Goal: Task Accomplishment & Management: Use online tool/utility

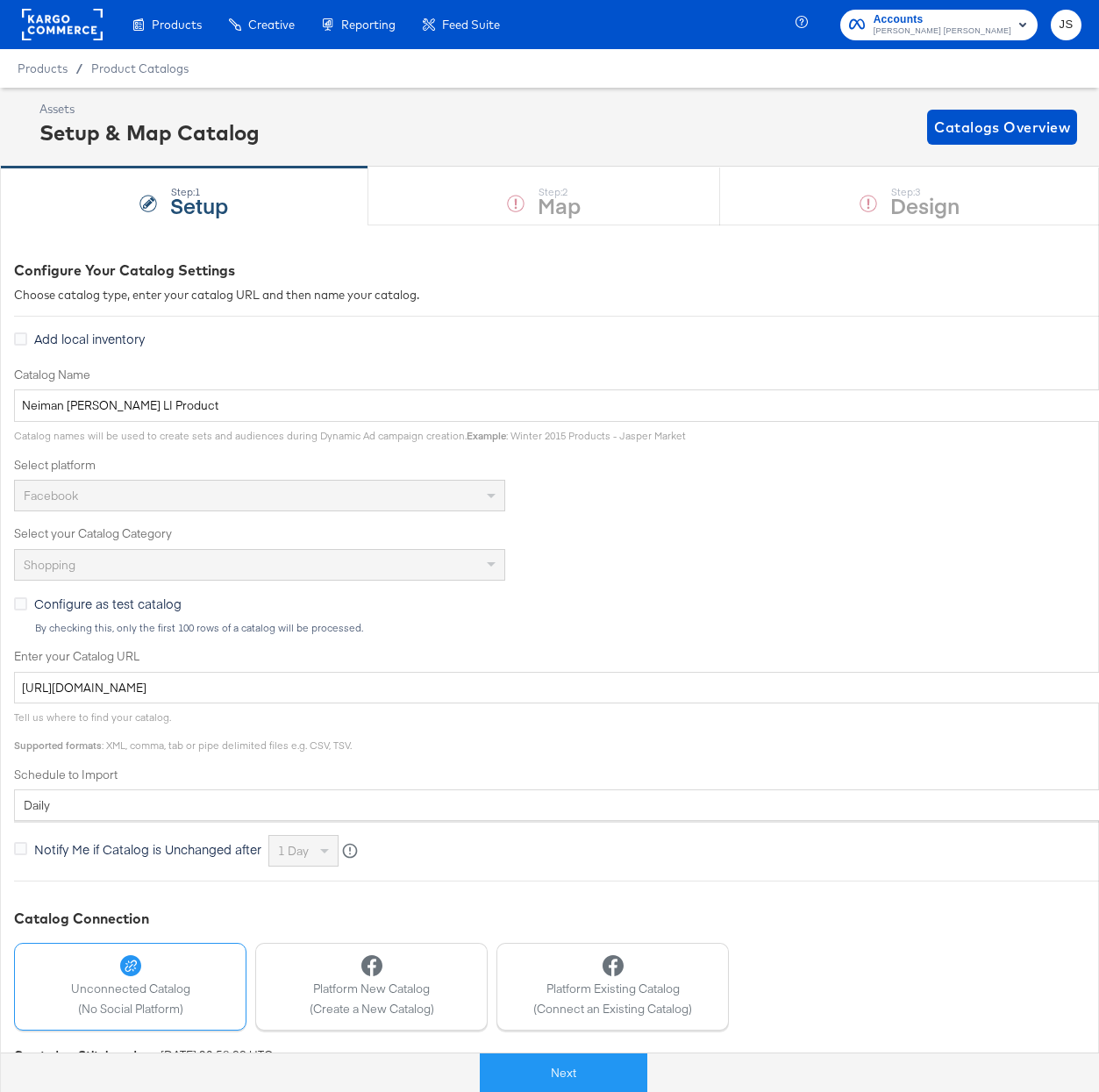
click at [68, 14] on rect at bounding box center [62, 25] width 81 height 32
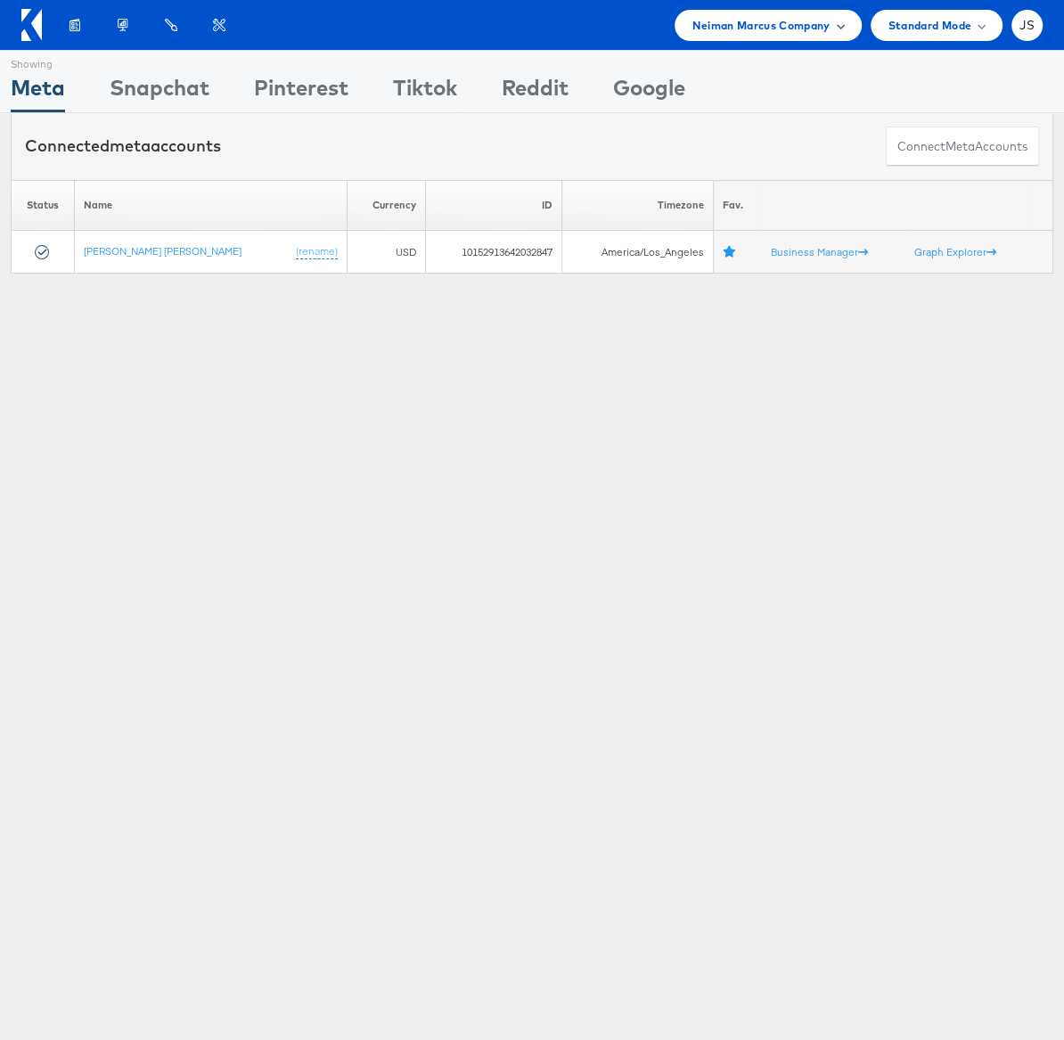
click at [824, 30] on span "Neiman Marcus Company" at bounding box center [760, 25] width 137 height 19
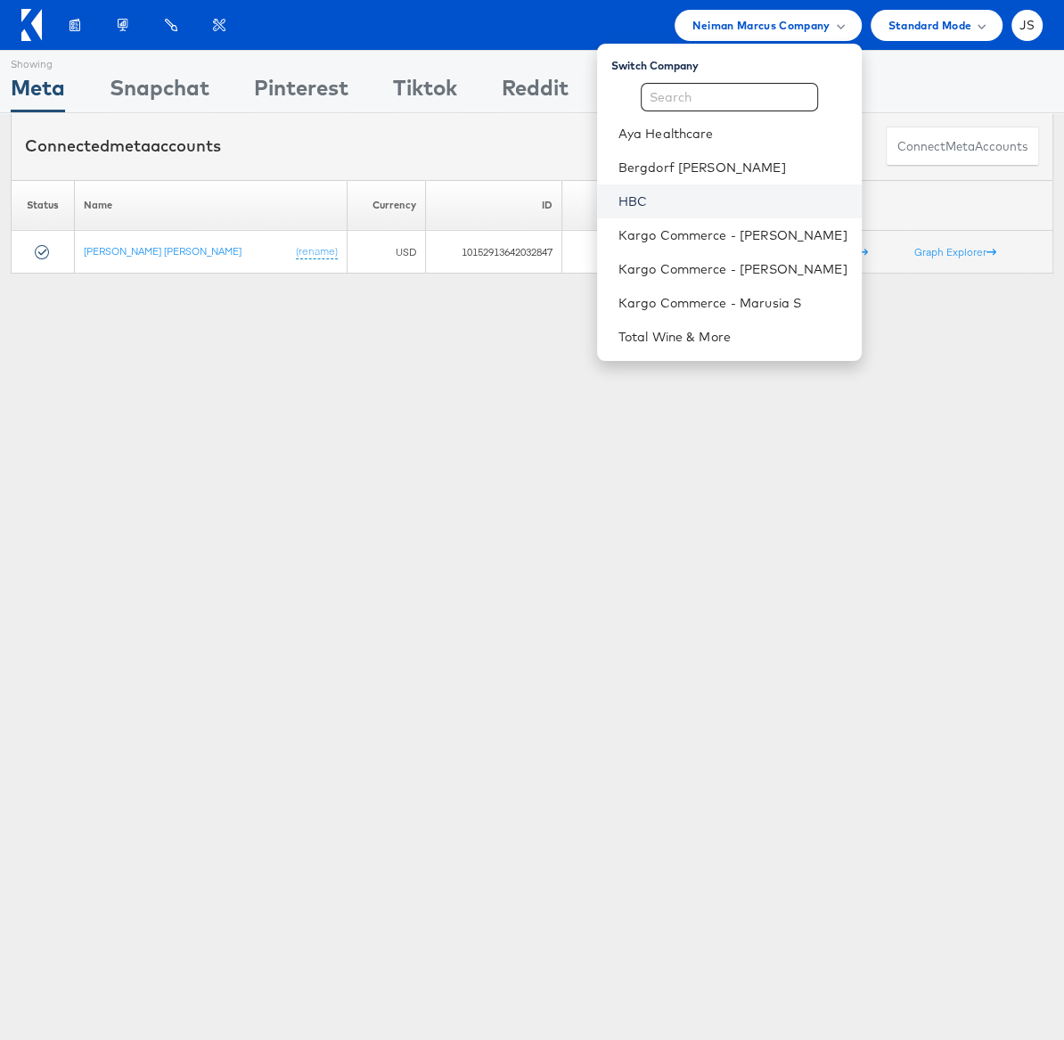
click at [654, 200] on link "HBC" at bounding box center [732, 201] width 229 height 18
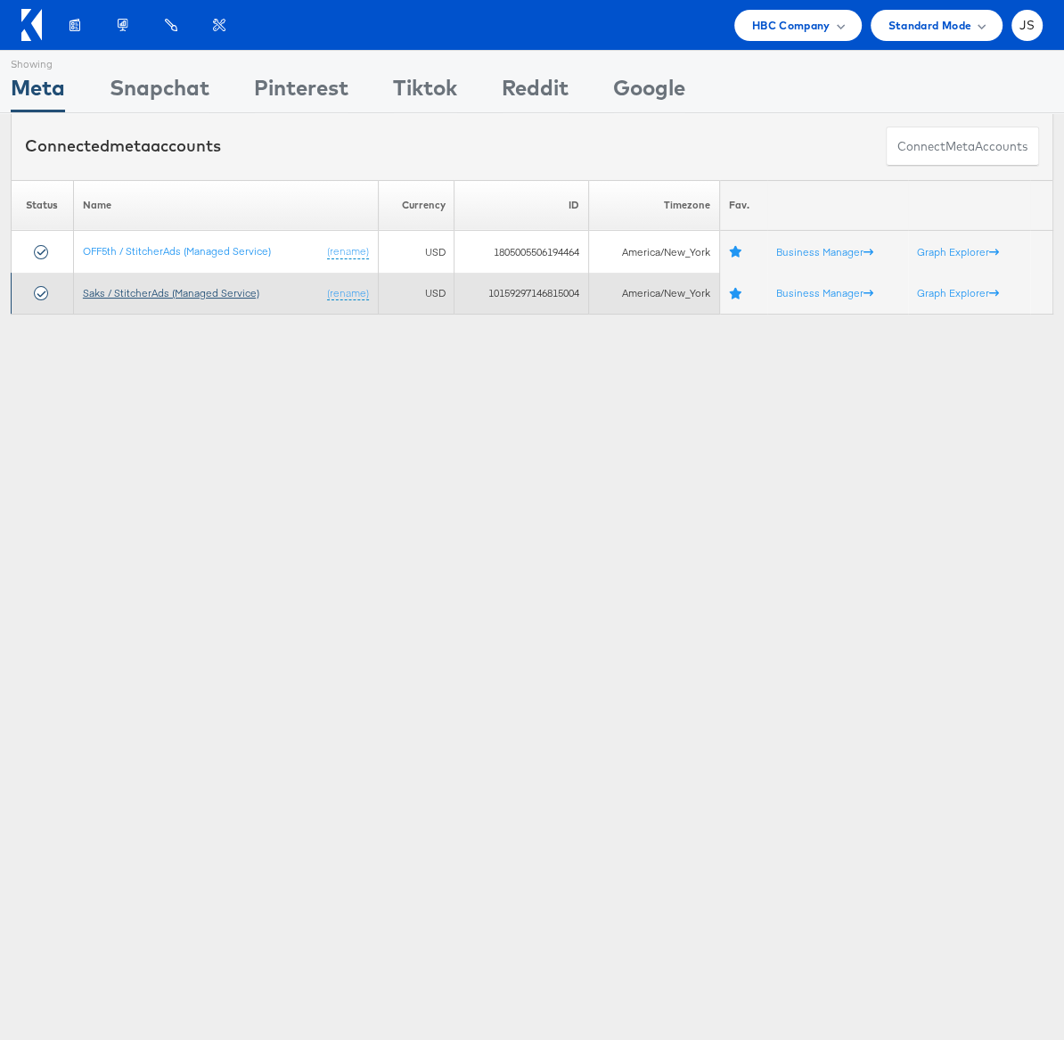
click at [159, 289] on link "Saks / StitcherAds (Managed Service)" at bounding box center [171, 292] width 176 height 13
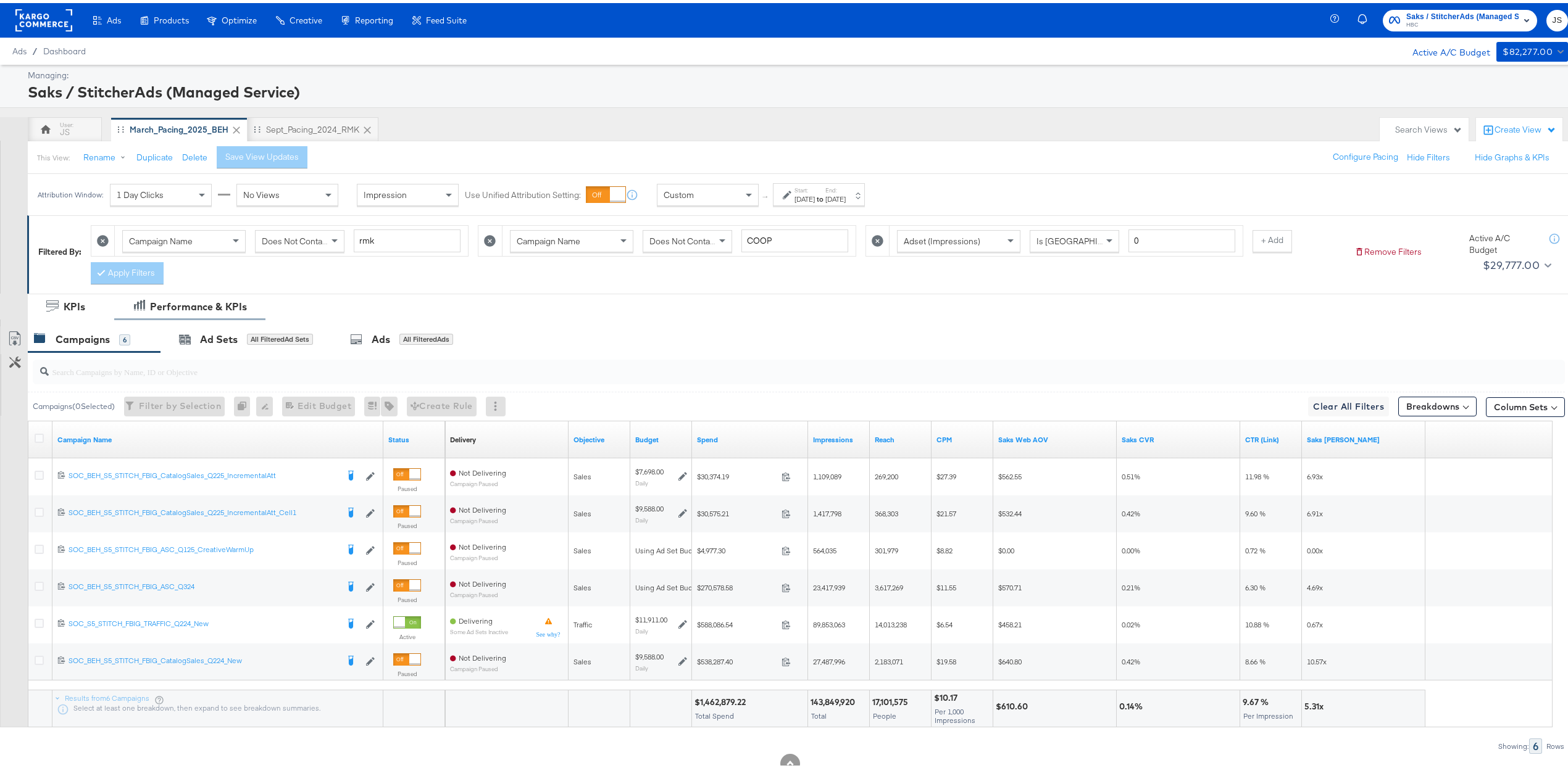
click at [191, 298] on div "Performance & KPIs" at bounding box center [199, 304] width 97 height 14
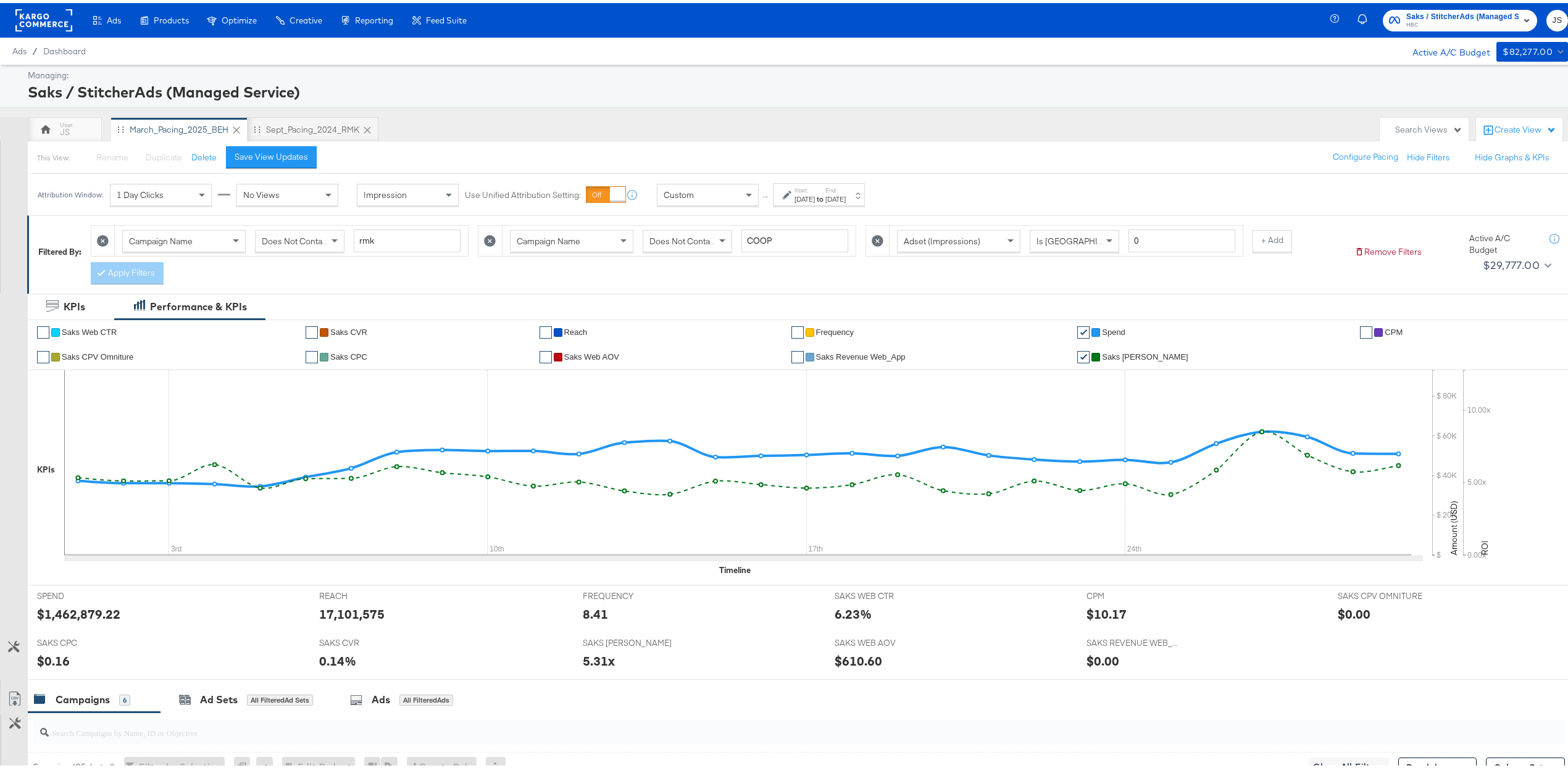
click at [785, 188] on div "Start: [DATE] to End: [DATE]" at bounding box center [820, 193] width 51 height 18
click at [674, 280] on input "April 1st 2025" at bounding box center [662, 289] width 130 height 22
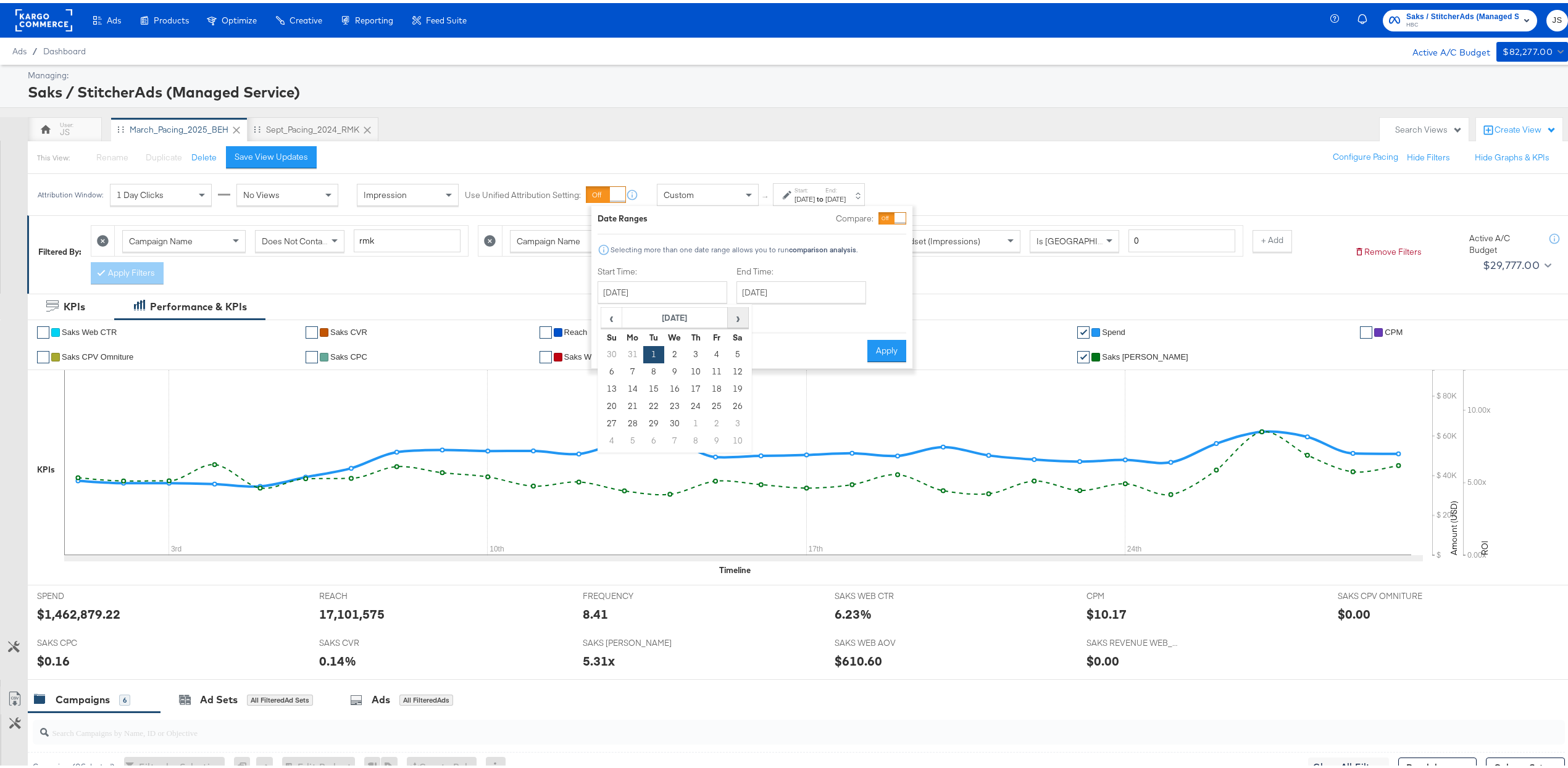
click at [737, 312] on span "›" at bounding box center [738, 314] width 19 height 19
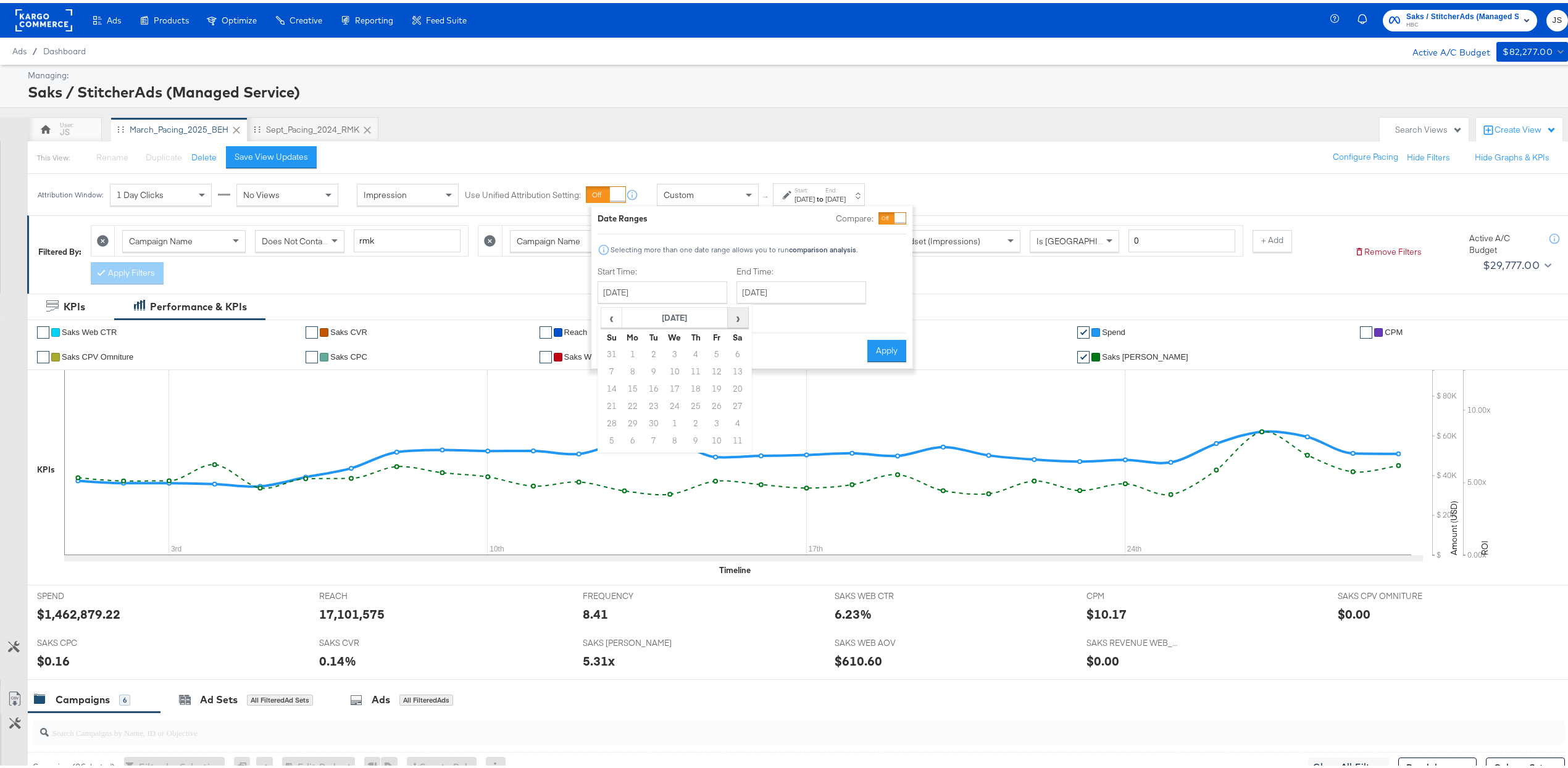
click at [737, 312] on span "›" at bounding box center [738, 314] width 19 height 19
click at [617, 314] on span "‹" at bounding box center [612, 314] width 19 height 19
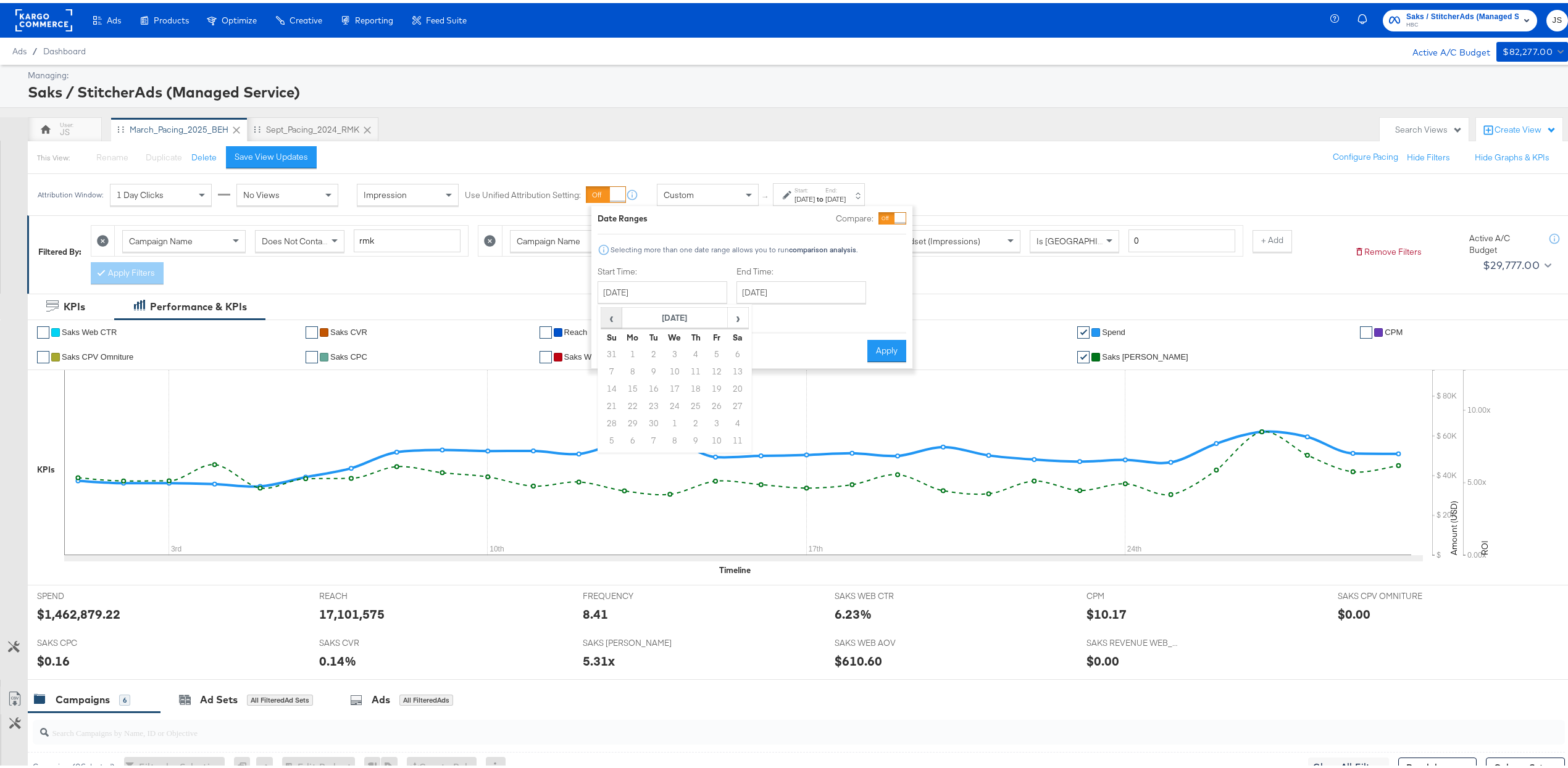
click at [617, 314] on span "‹" at bounding box center [612, 314] width 19 height 19
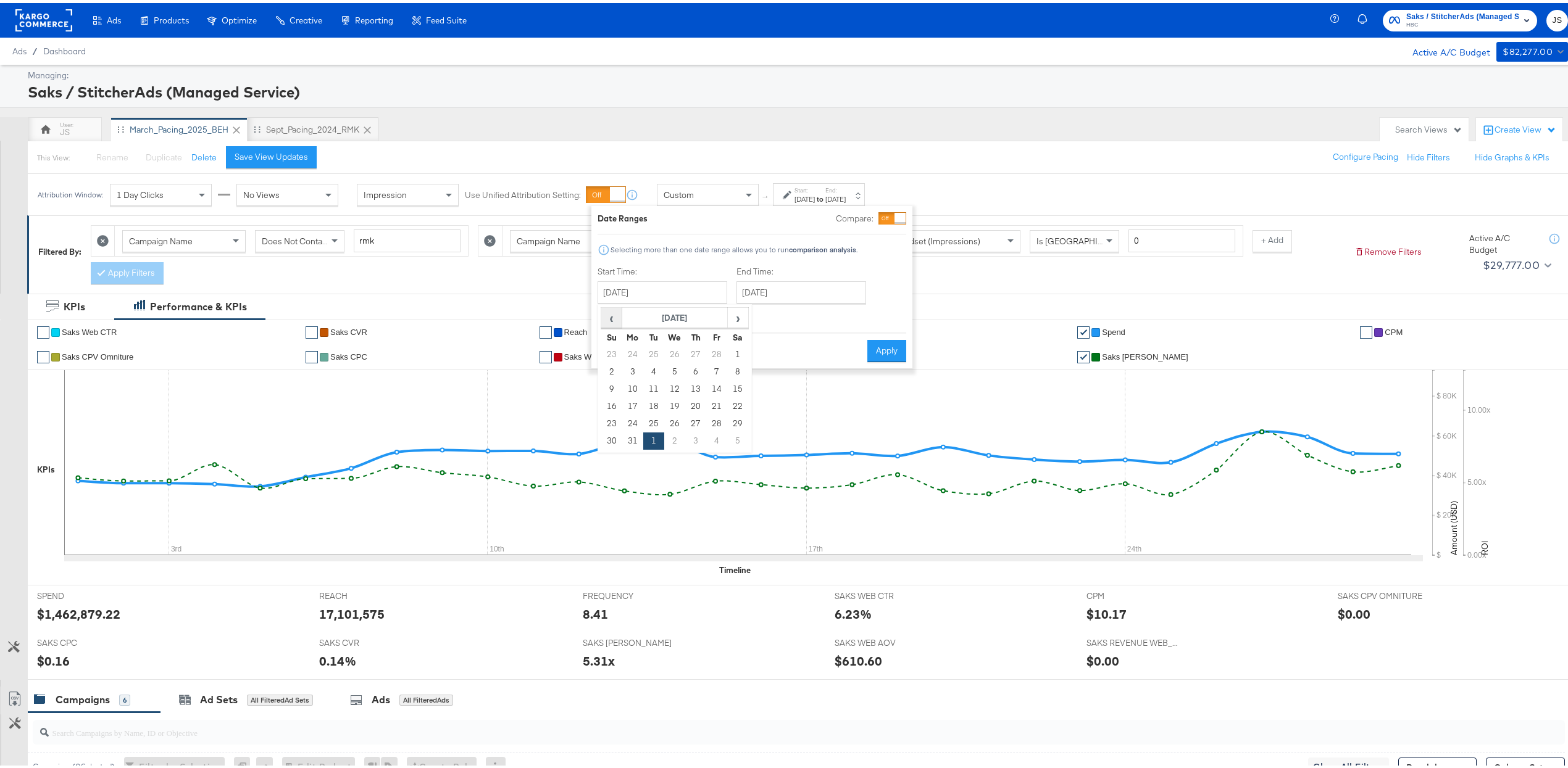
click at [617, 314] on span "‹" at bounding box center [612, 314] width 19 height 19
click at [617, 314] on span "‹" at bounding box center [612, 314] width 19 height 19
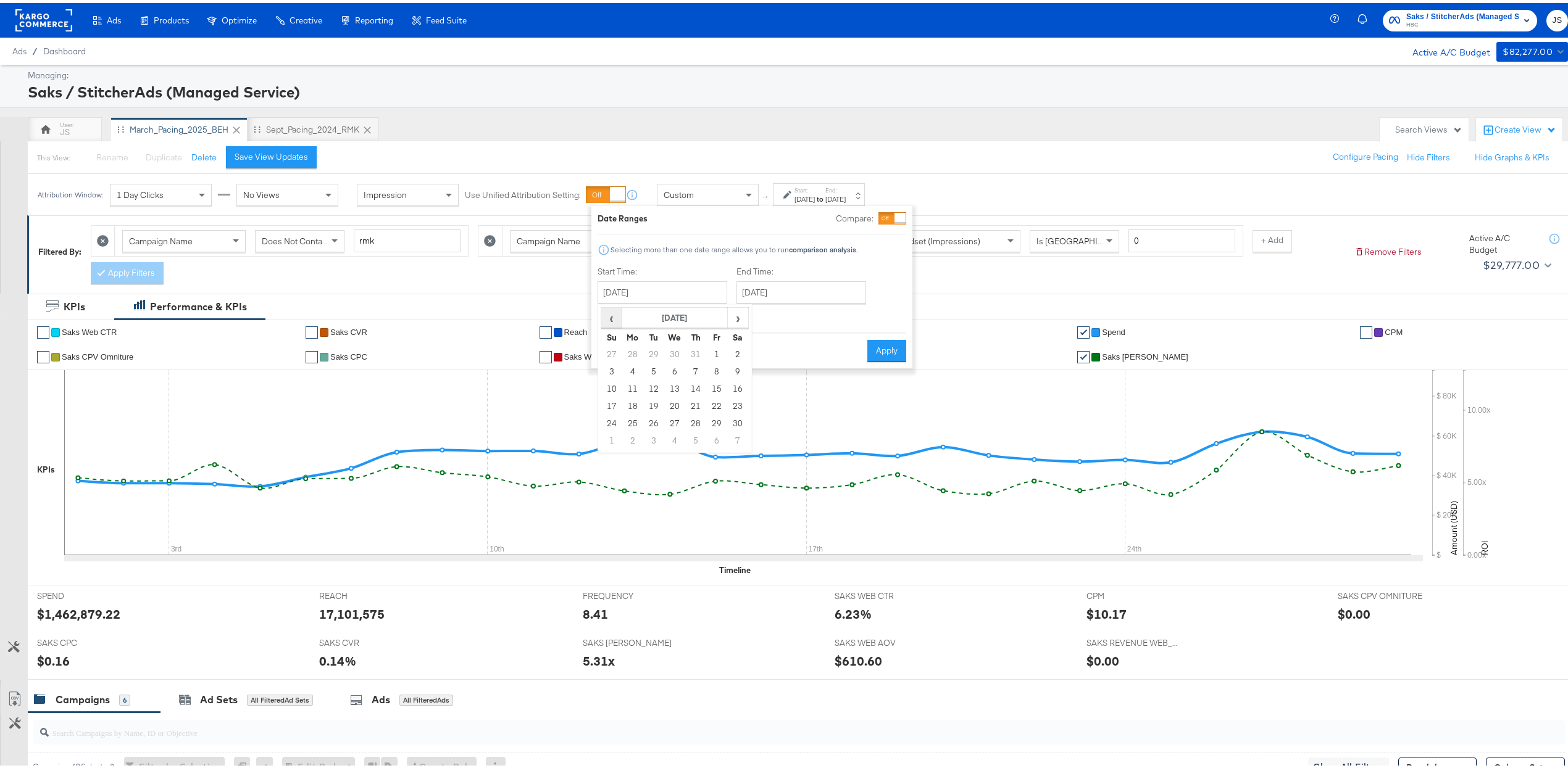
click at [617, 314] on span "‹" at bounding box center [612, 314] width 19 height 19
click at [745, 312] on span "›" at bounding box center [738, 314] width 19 height 19
click at [696, 348] on td "1" at bounding box center [696, 351] width 21 height 17
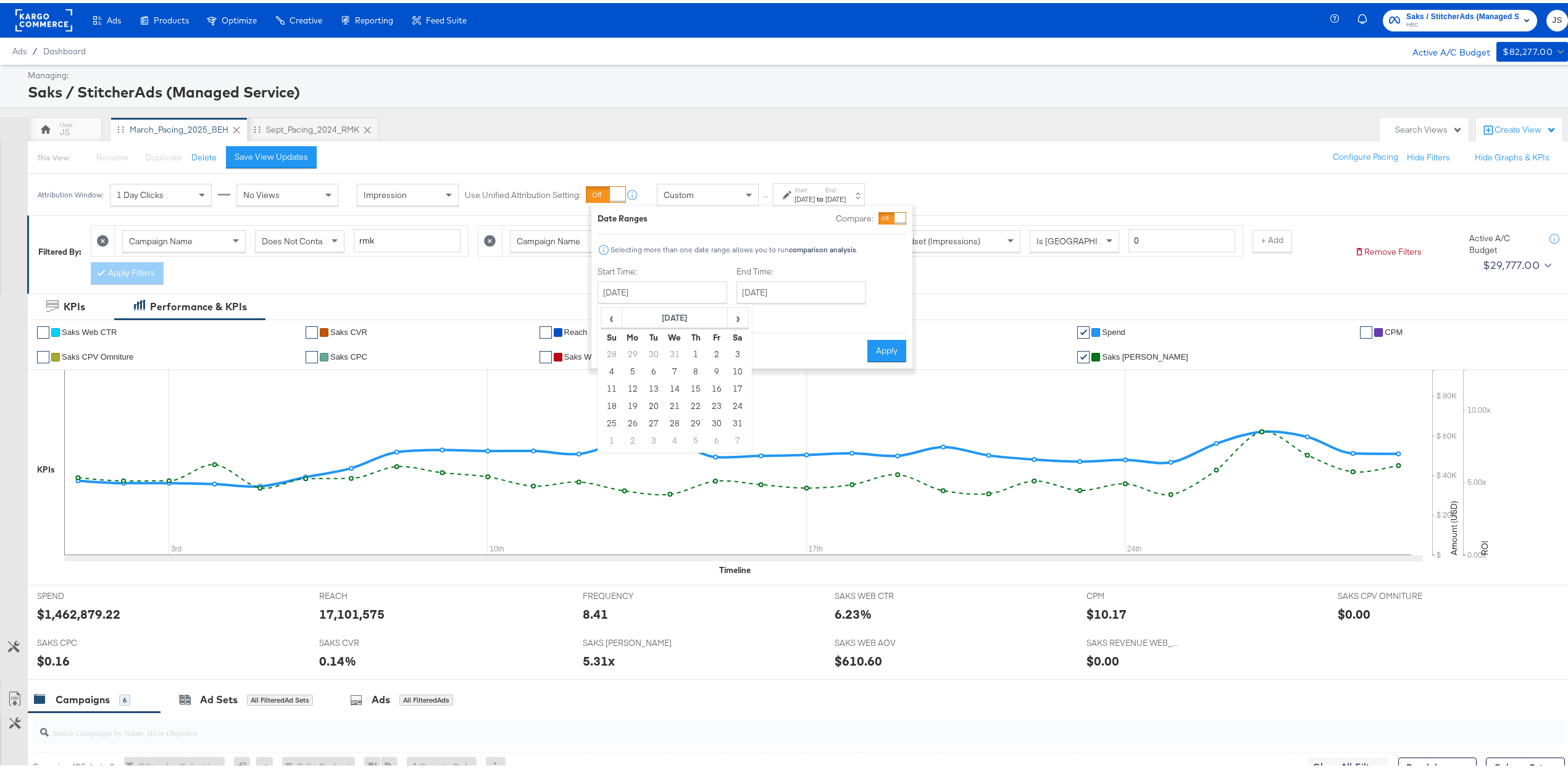
type input "August 1st 2024"
click at [785, 294] on input "April 30th 2025" at bounding box center [803, 289] width 130 height 22
click at [785, 310] on span "›" at bounding box center [879, 314] width 19 height 19
click at [785, 312] on span "›" at bounding box center [879, 314] width 19 height 19
click at [785, 311] on span "›" at bounding box center [879, 314] width 19 height 19
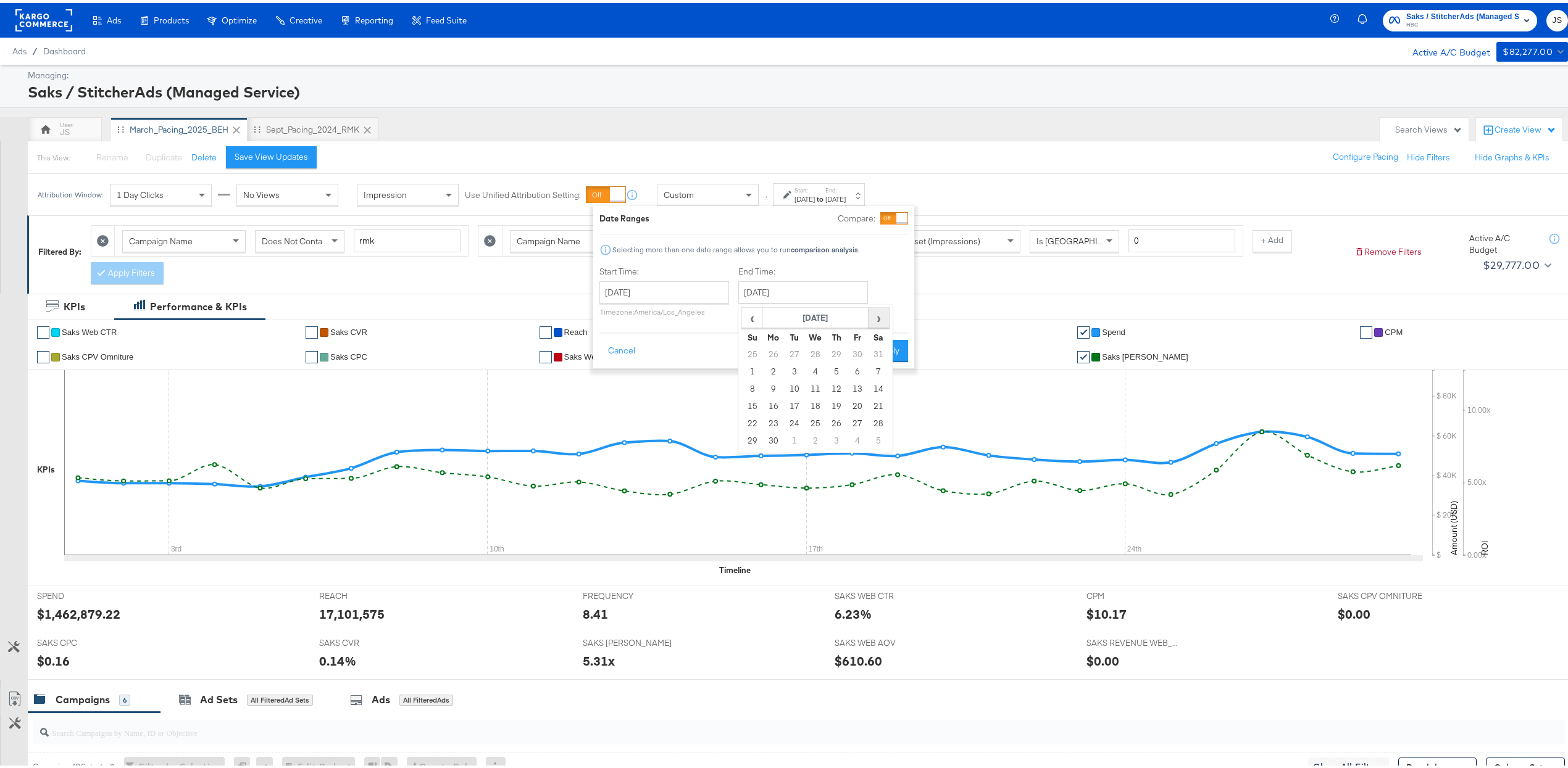
click at [785, 309] on span "›" at bounding box center [879, 314] width 19 height 19
click at [785, 312] on span "›" at bounding box center [879, 314] width 19 height 19
click at [785, 312] on span "›" at bounding box center [879, 314] width 19 height 19
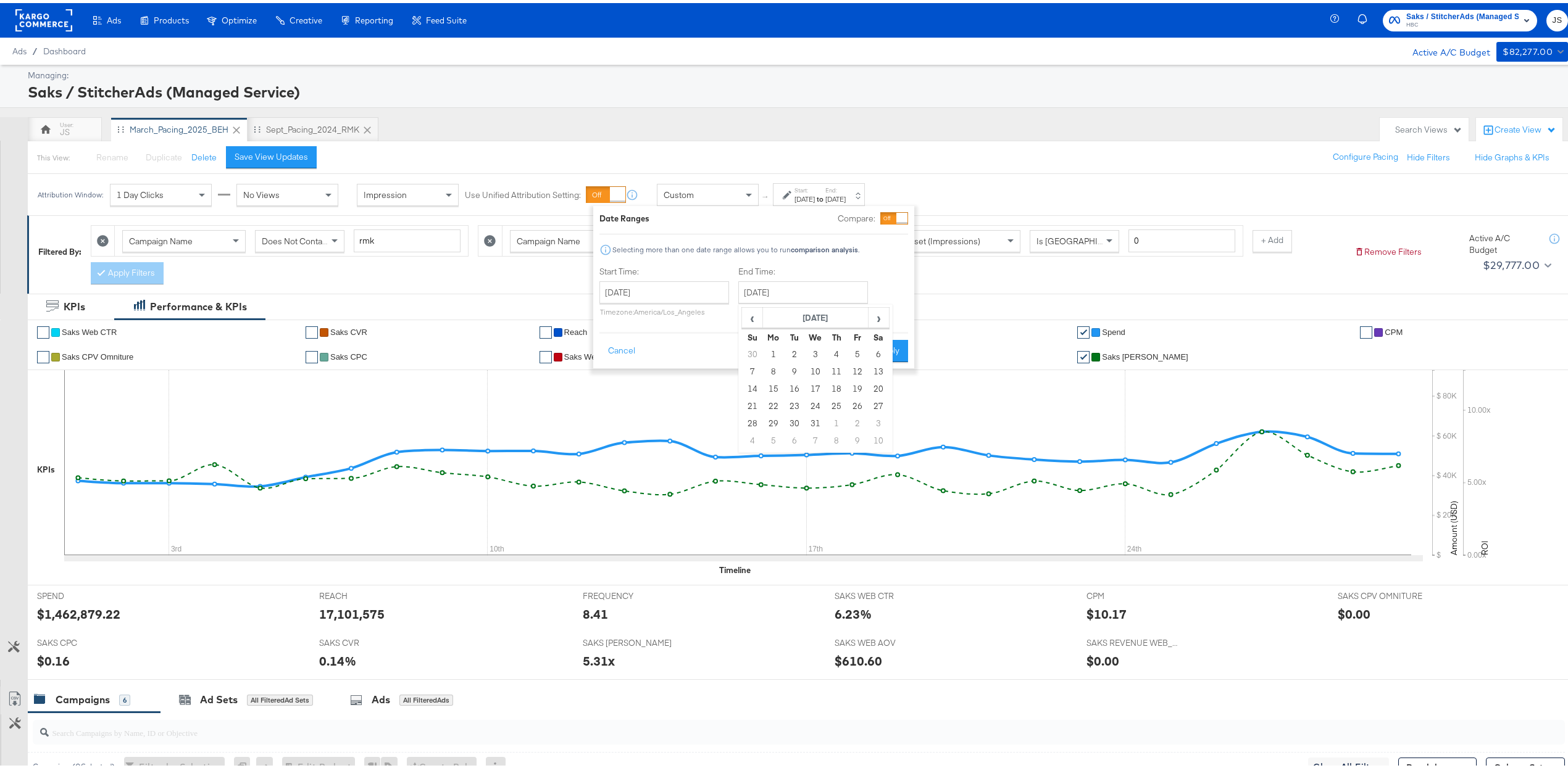
click at [785, 420] on td "31" at bounding box center [816, 420] width 21 height 17
type input "December 31st 2025"
click at [785, 343] on button "Apply" at bounding box center [890, 348] width 39 height 22
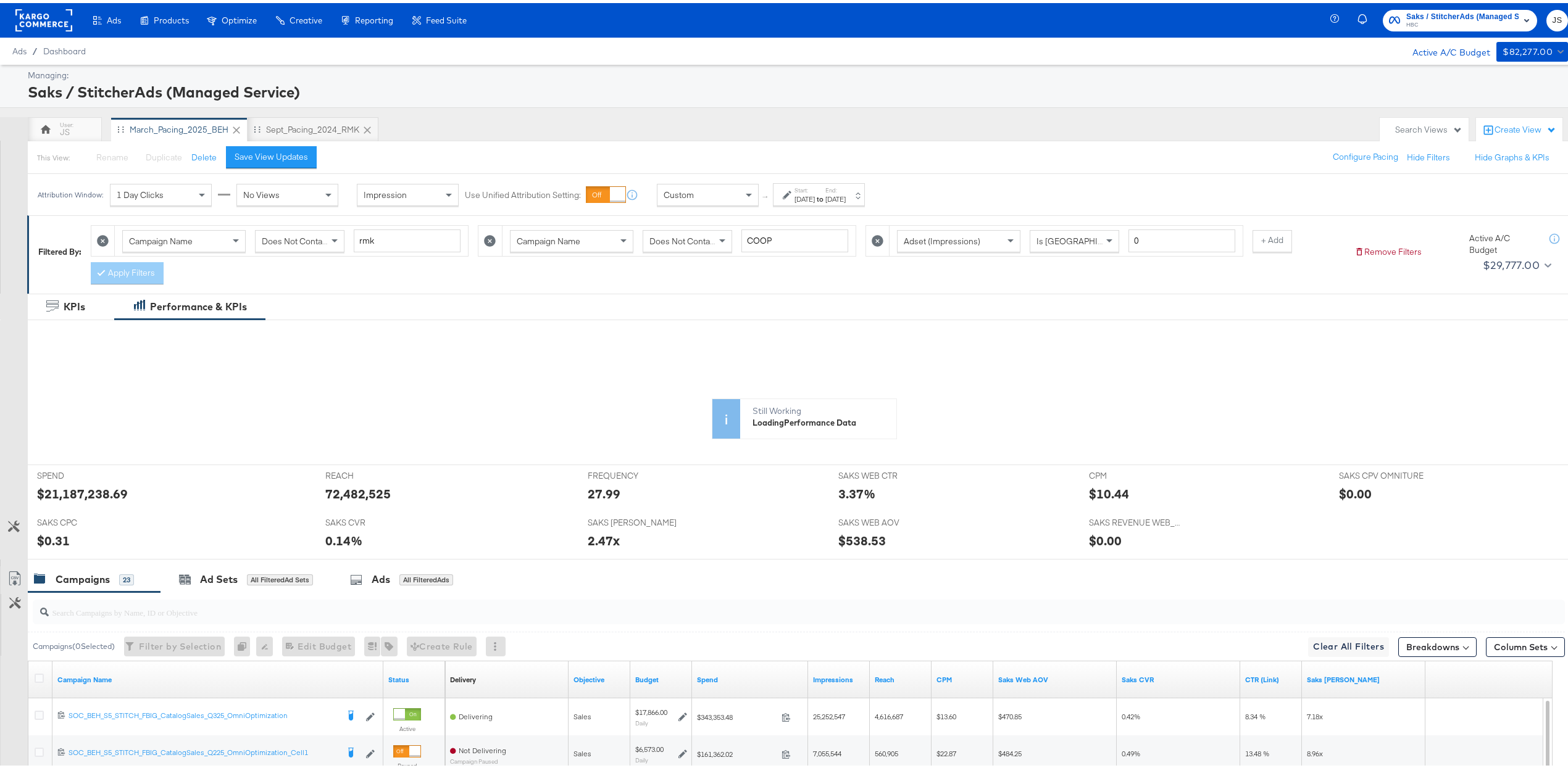
click at [785, 193] on div "Dec 31st 2025" at bounding box center [835, 196] width 20 height 10
click at [785, 294] on input "December 31st 2025" at bounding box center [804, 289] width 130 height 22
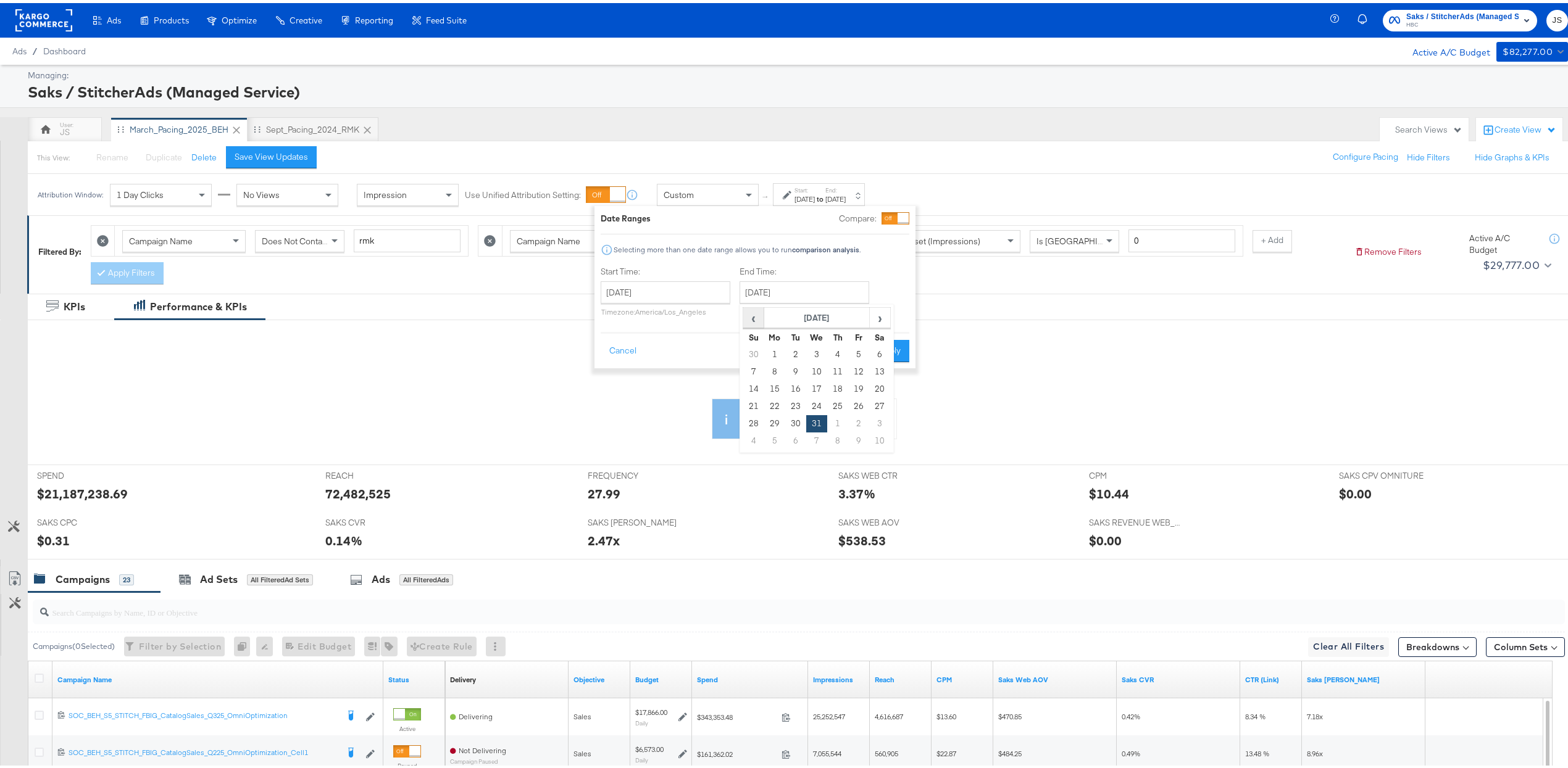
click at [757, 318] on span "‹" at bounding box center [754, 314] width 19 height 19
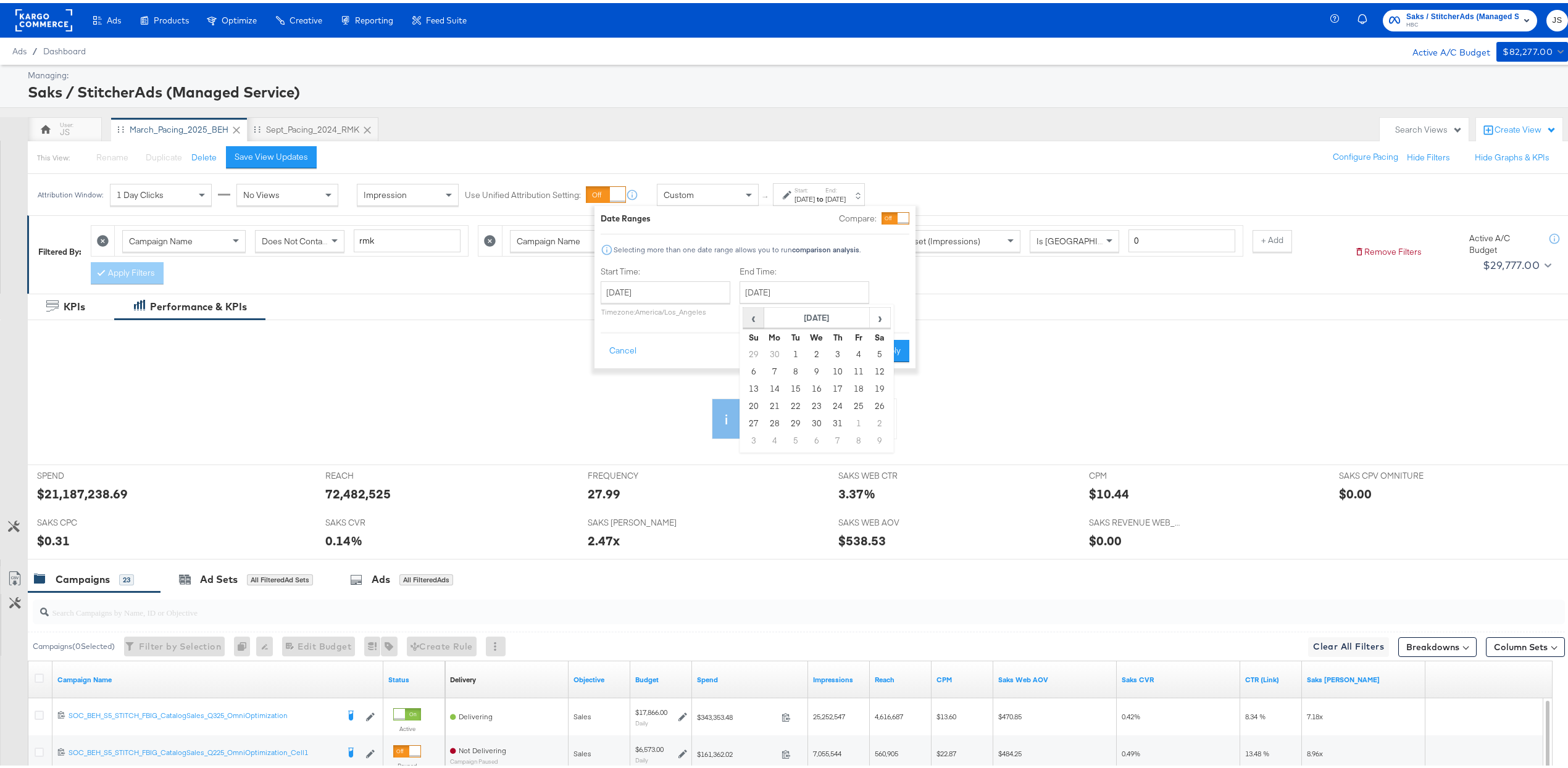
click at [757, 317] on span "‹" at bounding box center [754, 314] width 19 height 19
click at [757, 317] on span "‹" at bounding box center [754, 314] width 19 height 19
click at [757, 316] on span "‹" at bounding box center [754, 314] width 19 height 19
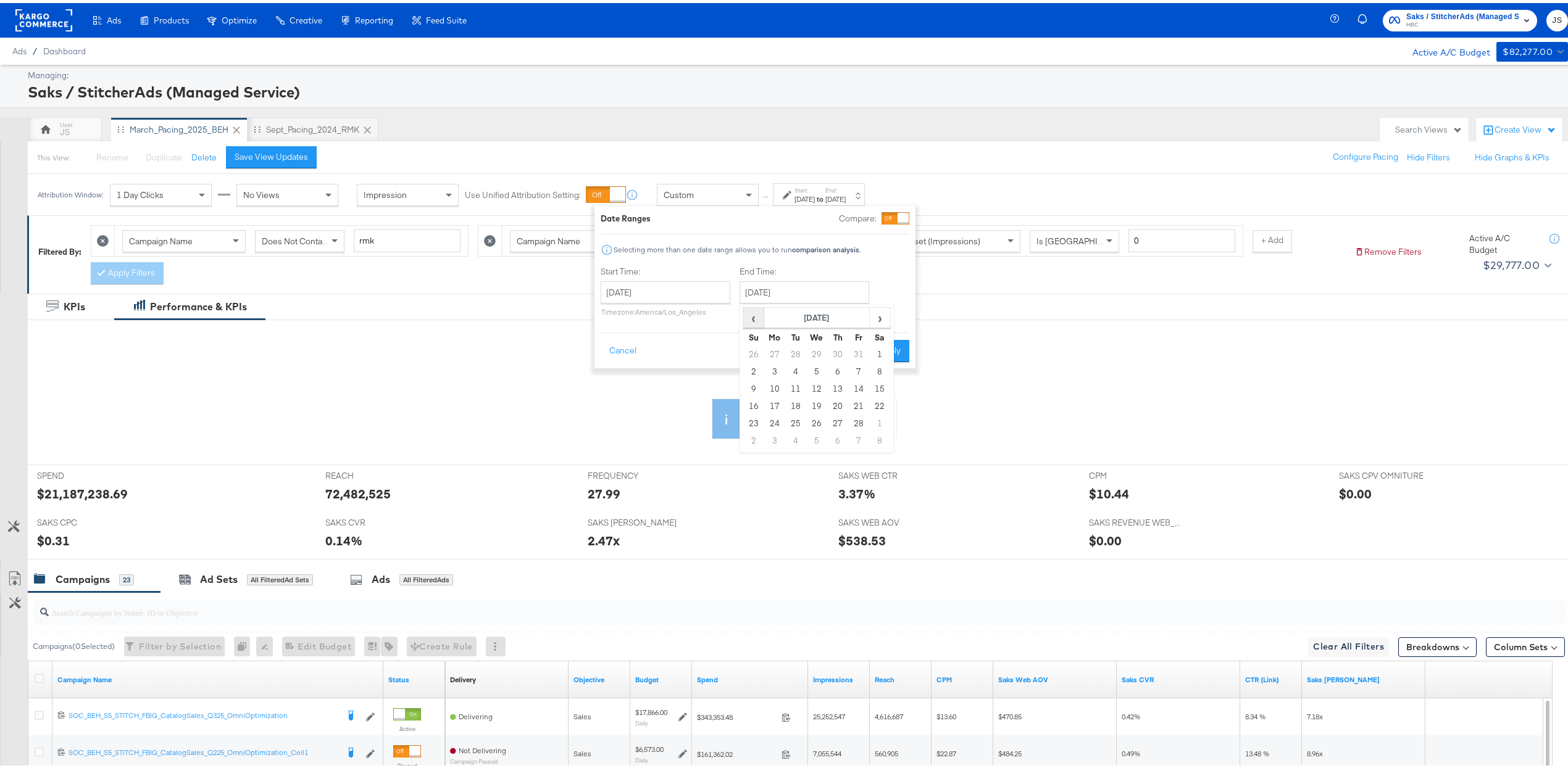
click at [758, 315] on span "‹" at bounding box center [754, 314] width 19 height 19
click at [757, 316] on span "‹" at bounding box center [754, 314] width 19 height 19
click at [785, 437] on td "31" at bounding box center [795, 438] width 21 height 17
type input "December 31st 2024"
drag, startPoint x: 890, startPoint y: 343, endPoint x: 964, endPoint y: 143, distance: 213.3
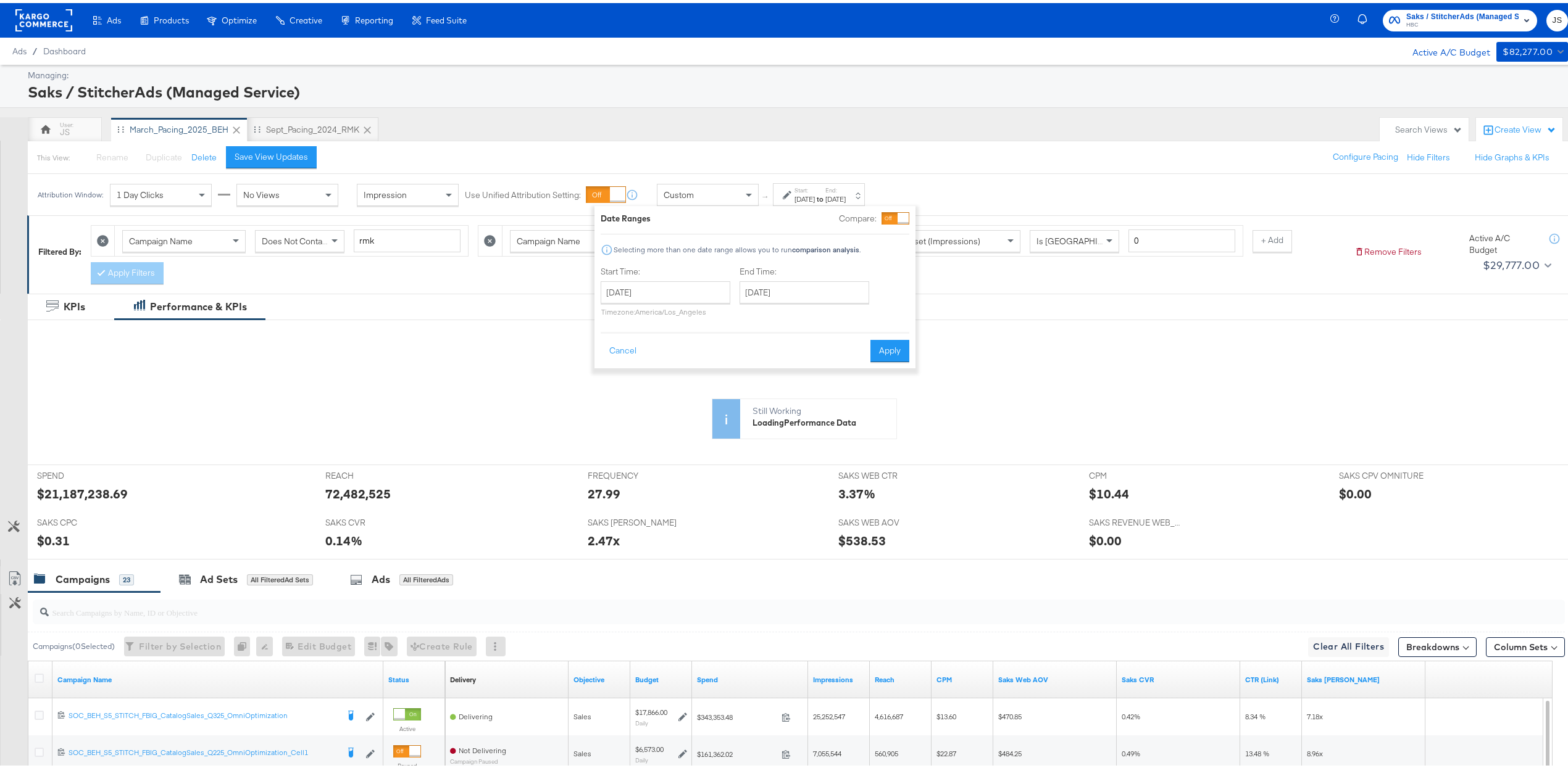
click at [785, 343] on button "Apply" at bounding box center [890, 348] width 39 height 22
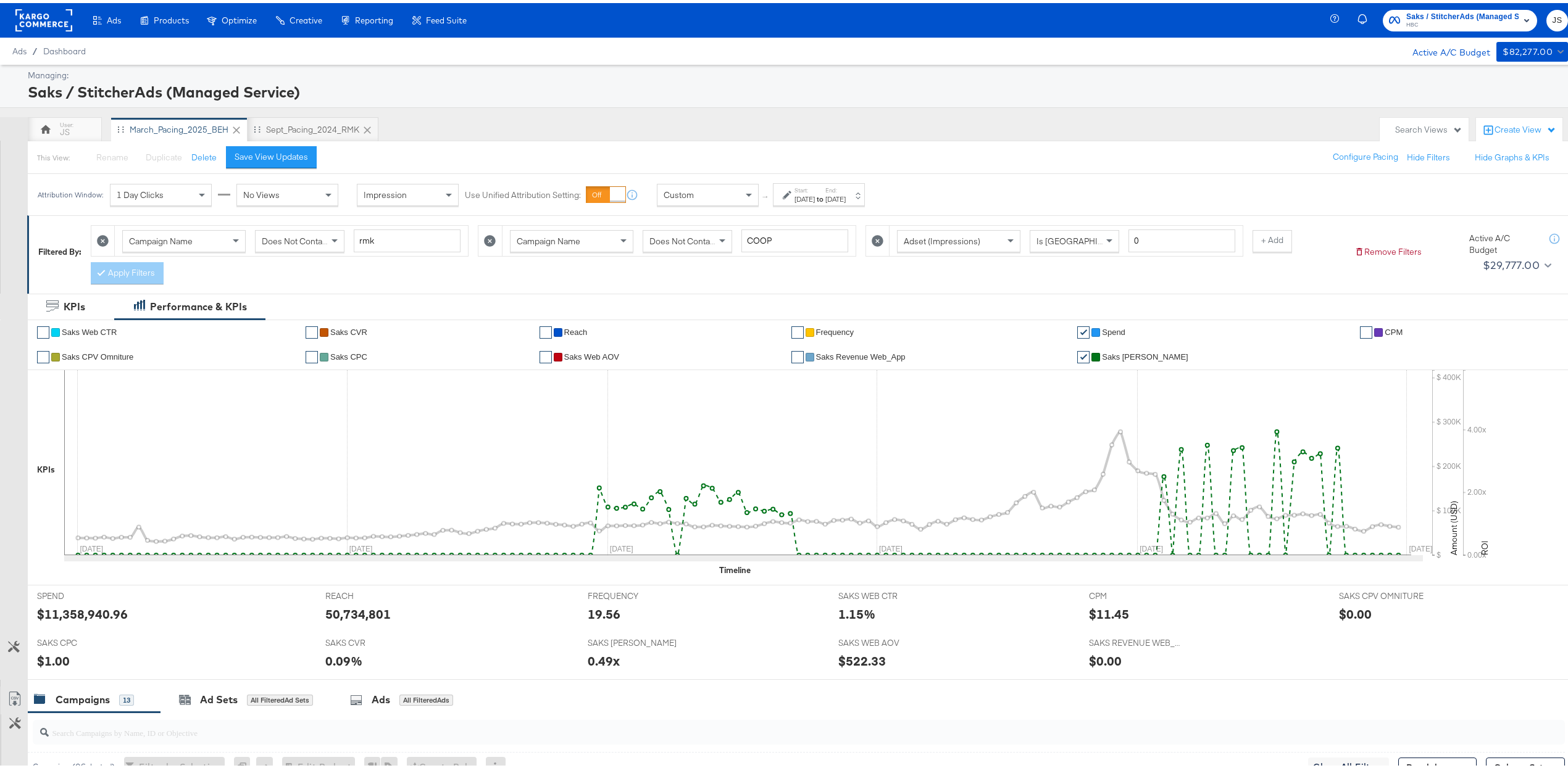
click at [785, 353] on link "✔" at bounding box center [1084, 355] width 12 height 12
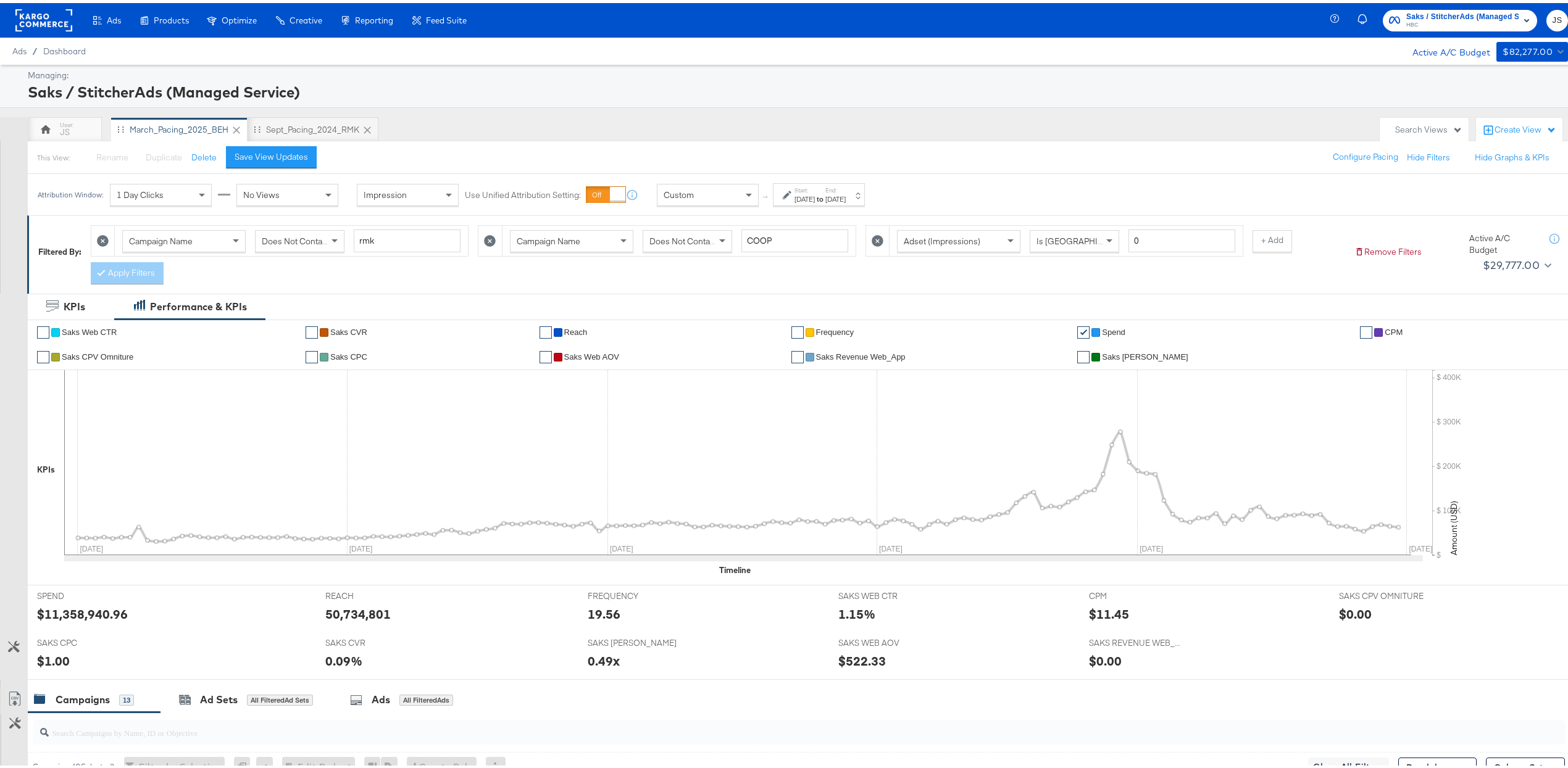
click at [785, 325] on link "✔" at bounding box center [1366, 330] width 12 height 12
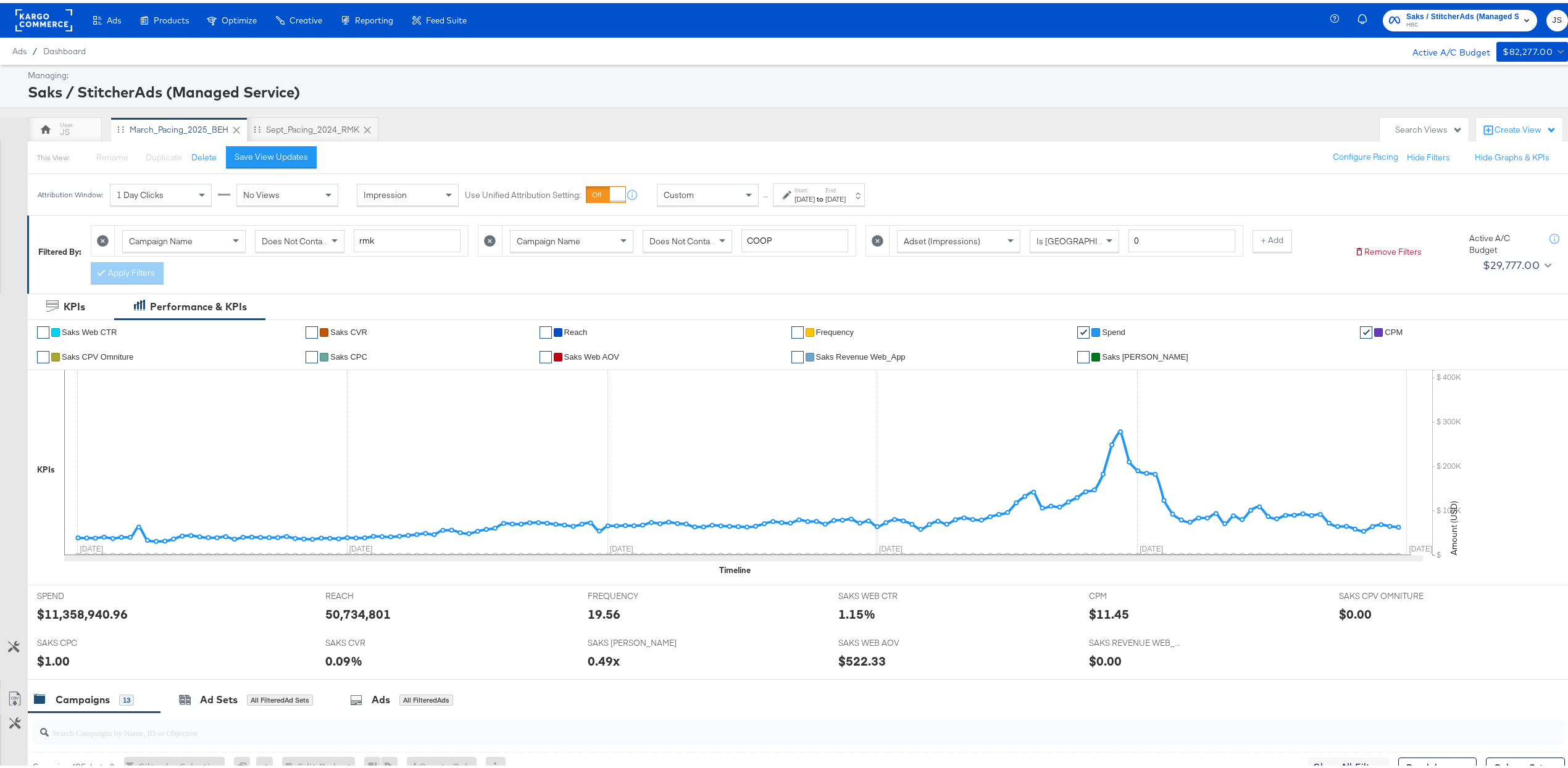
click at [785, 323] on link "✔" at bounding box center [1084, 330] width 12 height 12
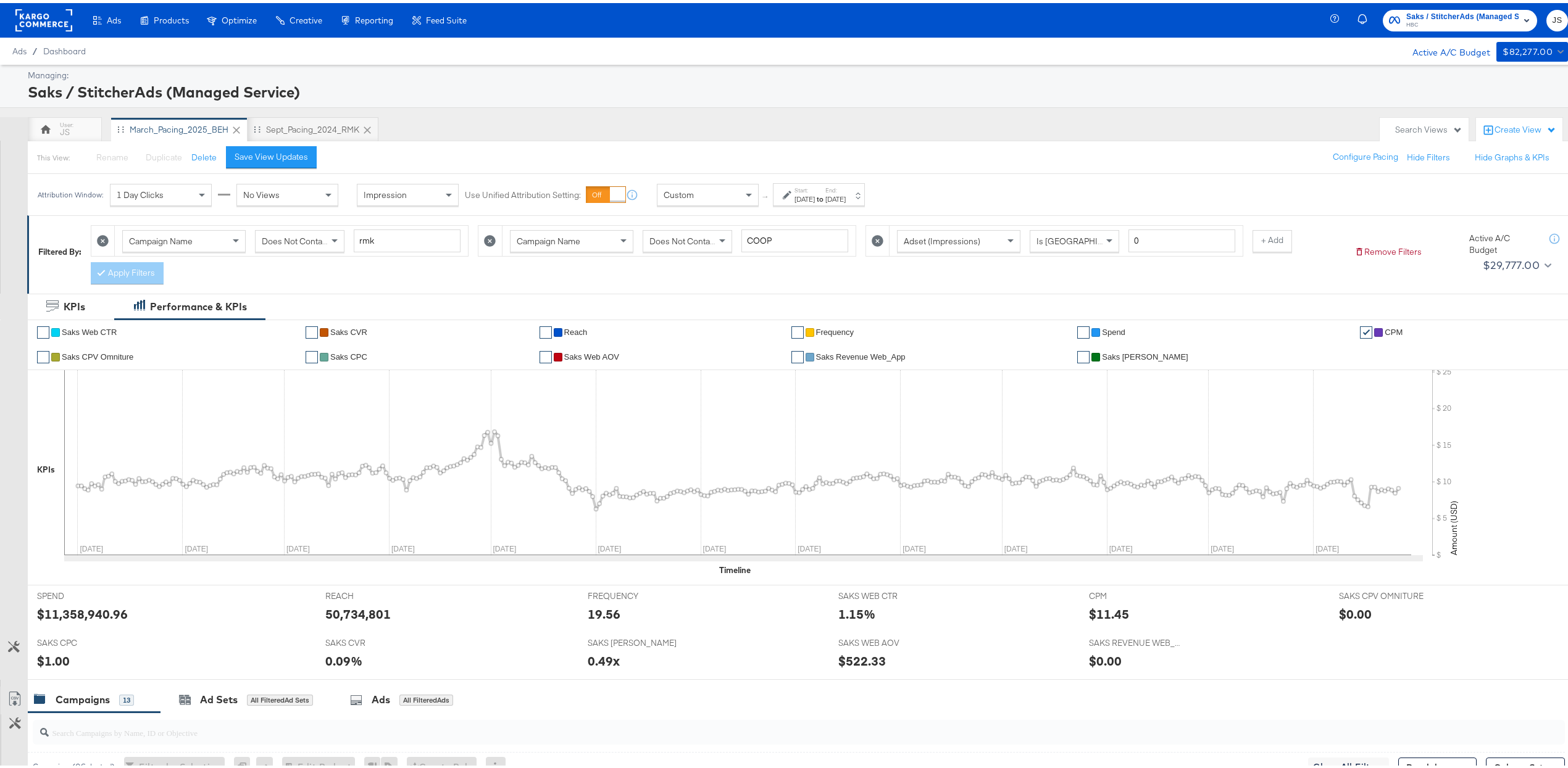
click at [328, 329] on div at bounding box center [324, 330] width 8 height 8
click at [317, 325] on link "✔" at bounding box center [312, 330] width 12 height 12
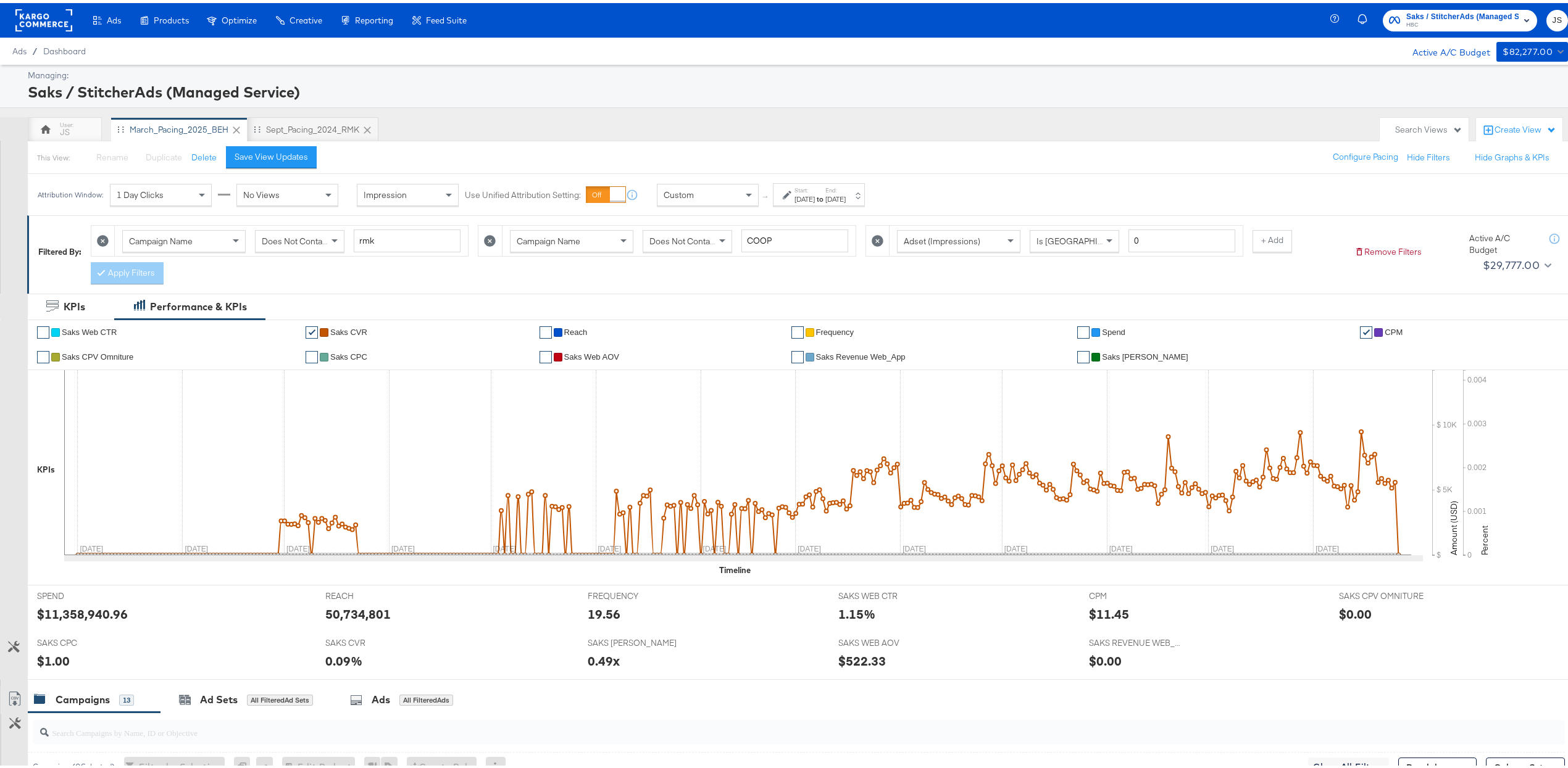
click at [313, 327] on link "✔" at bounding box center [312, 330] width 12 height 12
